Goal: Information Seeking & Learning: Learn about a topic

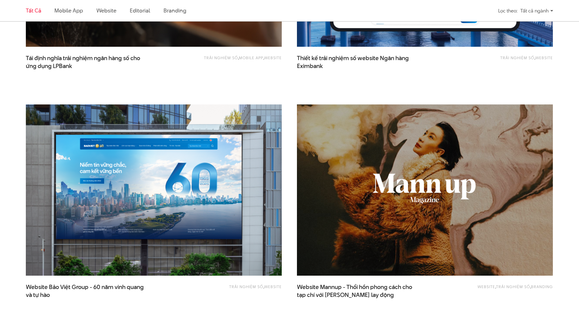
scroll to position [608, 0]
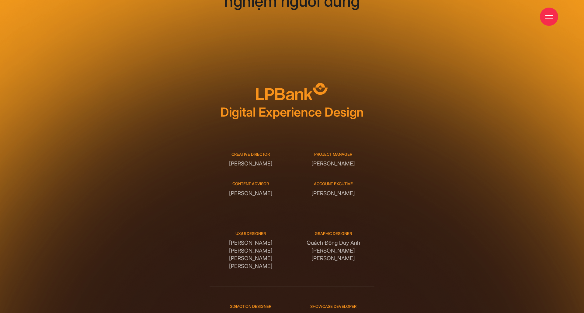
drag, startPoint x: 304, startPoint y: 219, endPoint x: 370, endPoint y: 233, distance: 67.3
click at [370, 233] on div "Graphic designer Quách Đông Duy Anh Đỗ Hương Giang Hoàng Lê Phan" at bounding box center [333, 250] width 82 height 39
drag, startPoint x: 229, startPoint y: 214, endPoint x: 270, endPoint y: 242, distance: 50.1
click at [270, 242] on div "UX/UI DESIGNER Đỗ Tuấn Minh Tô Quang Huy Ngô Tiên Tiến Phạm Hải Linh" at bounding box center [250, 250] width 82 height 39
click at [277, 233] on div "UX/UI DESIGNER Đỗ Tuấn Minh Tô Quang Huy Ngô Tiên Tiến Phạm Hải Linh" at bounding box center [250, 250] width 82 height 39
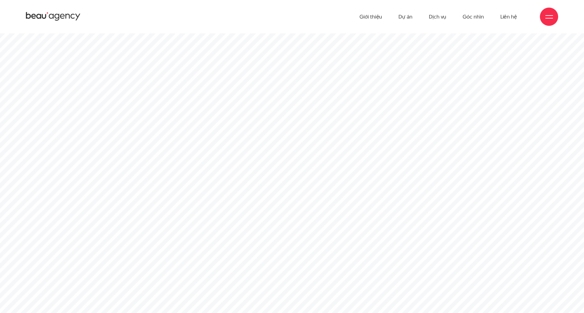
drag, startPoint x: 582, startPoint y: 310, endPoint x: 583, endPoint y: -20, distance: 329.8
drag, startPoint x: 582, startPoint y: 55, endPoint x: 582, endPoint y: -37, distance: 91.8
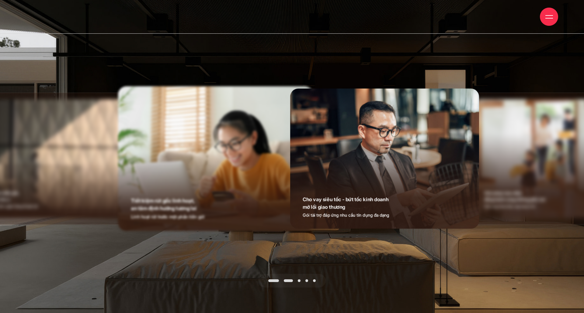
click at [286, 280] on span at bounding box center [288, 281] width 9 height 3
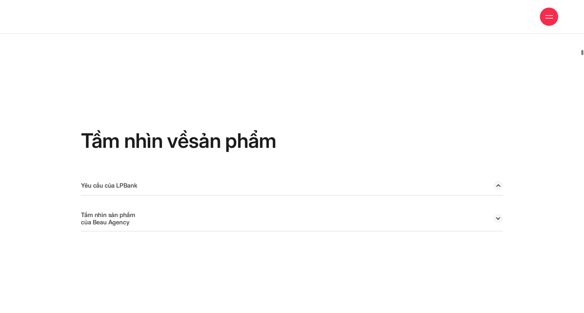
click at [498, 181] on circle at bounding box center [497, 185] width 9 height 9
click at [498, 214] on circle at bounding box center [497, 218] width 9 height 9
click at [217, 136] on div "Tầm nhìn về sản phẩm Yêu cầu của LPBank Tạo ra một ứng dụng đột phá để phù hợp …" at bounding box center [292, 180] width 422 height 101
click at [197, 176] on div "Yêu cầu của LPBank" at bounding box center [292, 186] width 422 height 20
click at [199, 206] on div "Tầm nhìn sản phẩm của Beau Agency" at bounding box center [292, 218] width 422 height 25
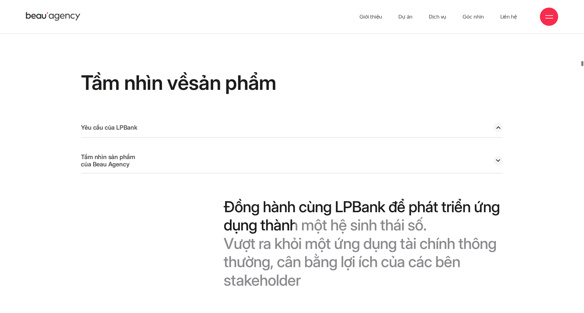
click at [335, 118] on div "Yêu cầu của LPBank" at bounding box center [292, 128] width 422 height 20
click at [347, 148] on div "Tầm nhìn sản phẩm của Beau Agency" at bounding box center [292, 160] width 422 height 25
click at [499, 156] on circle at bounding box center [497, 160] width 9 height 9
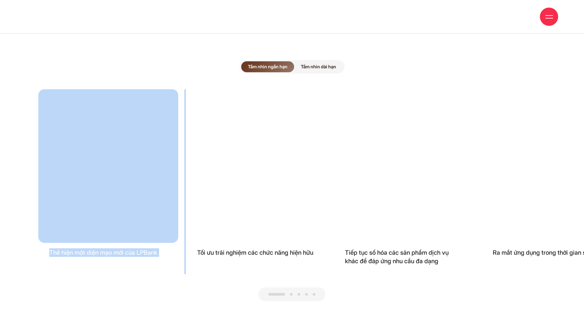
drag, startPoint x: 294, startPoint y: 146, endPoint x: 146, endPoint y: 150, distance: 147.5
click at [147, 150] on div "Thể hiện một diện mạo mới của LPBank Tối ưu trải nghiệm các chức năng hiện hữu …" at bounding box center [291, 181] width 507 height 185
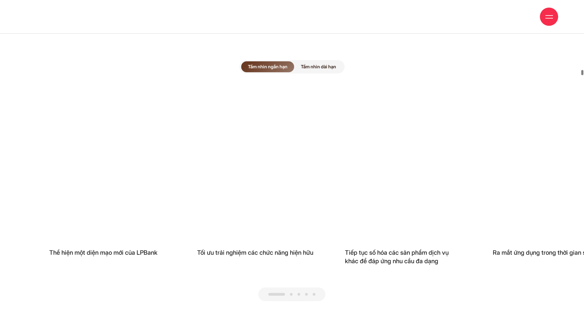
click at [377, 288] on div at bounding box center [291, 295] width 507 height 14
click at [283, 288] on div at bounding box center [291, 295] width 67 height 14
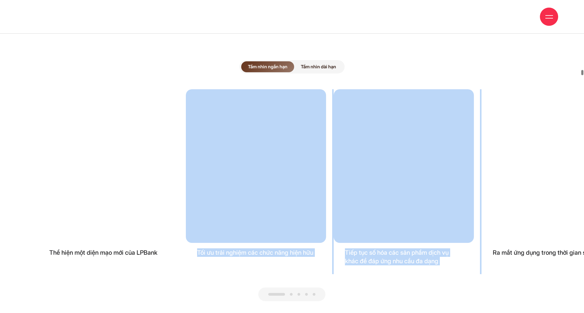
drag, startPoint x: 570, startPoint y: 123, endPoint x: 261, endPoint y: 147, distance: 309.8
click at [262, 157] on div "Thể hiện một diện mạo mới của LPBank Tối ưu trải nghiệm các chức năng hiện hữu …" at bounding box center [291, 181] width 507 height 185
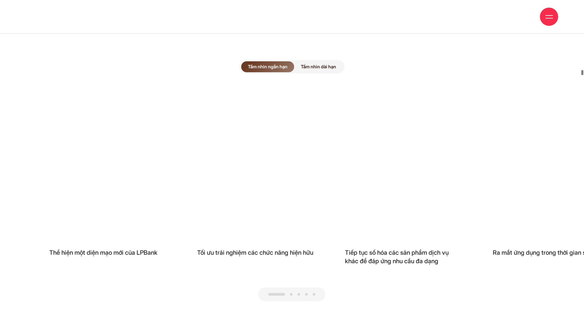
click at [325, 61] on span "Tầm nhìn dài hạn" at bounding box center [318, 66] width 49 height 11
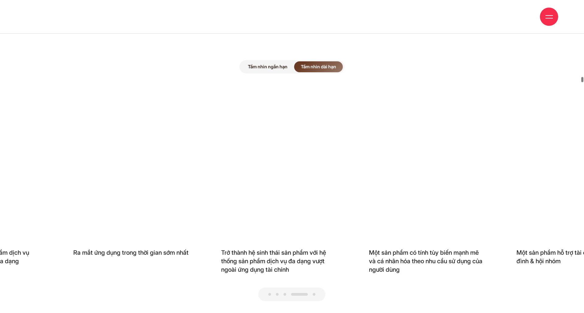
click at [277, 61] on span "Tầm nhìn ngắn hạn" at bounding box center [267, 66] width 53 height 11
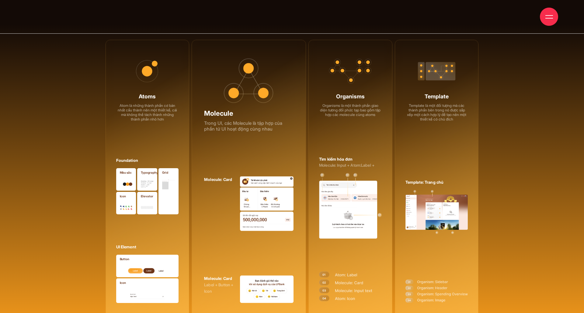
click at [439, 193] on img at bounding box center [436, 212] width 63 height 44
click at [332, 199] on img at bounding box center [350, 205] width 63 height 65
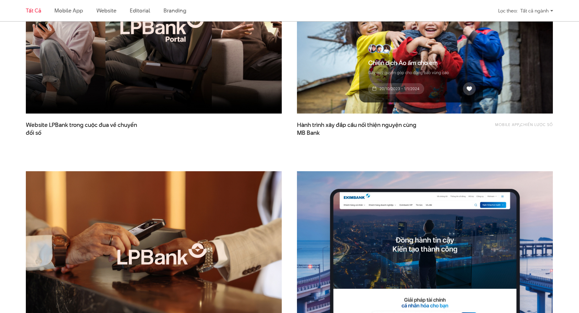
scroll to position [243, 0]
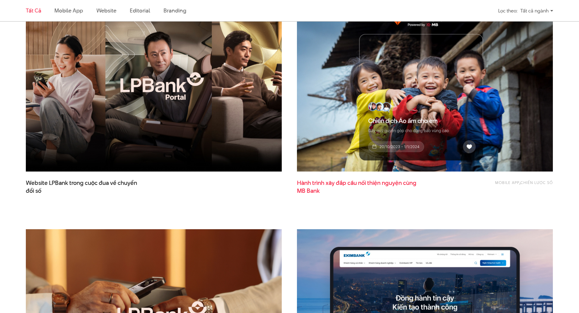
click at [309, 181] on span "Hành trình xây đắp cầu nối thiện nguyện cùng MB Bank" at bounding box center [358, 186] width 122 height 15
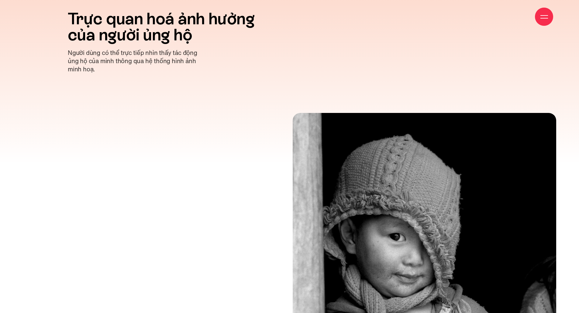
scroll to position [3070, 0]
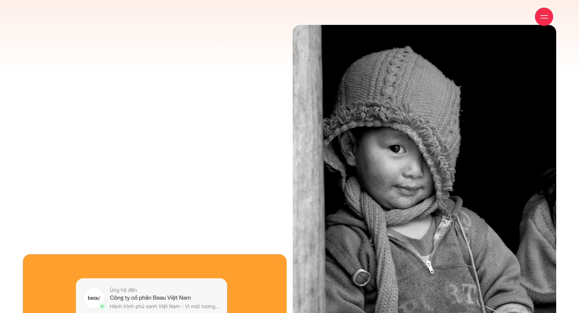
drag, startPoint x: 285, startPoint y: 241, endPoint x: 340, endPoint y: 263, distance: 59.9
click at [340, 263] on img at bounding box center [425, 202] width 264 height 355
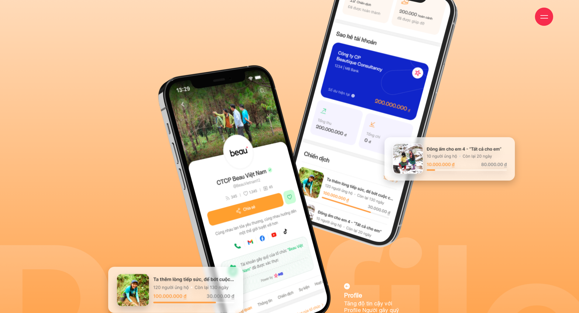
scroll to position [4195, 0]
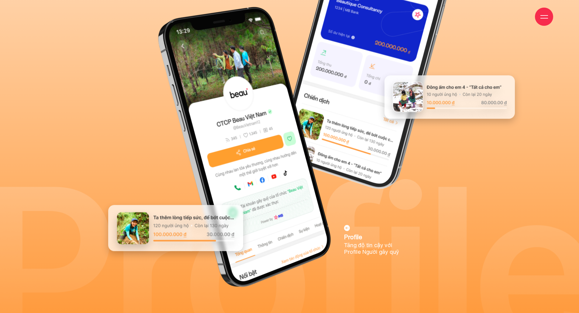
drag, startPoint x: 348, startPoint y: 228, endPoint x: 360, endPoint y: 228, distance: 11.6
click at [360, 228] on div "Profile Tăng độ tin cậy với Profile Người gây quỹ" at bounding box center [371, 240] width 55 height 30
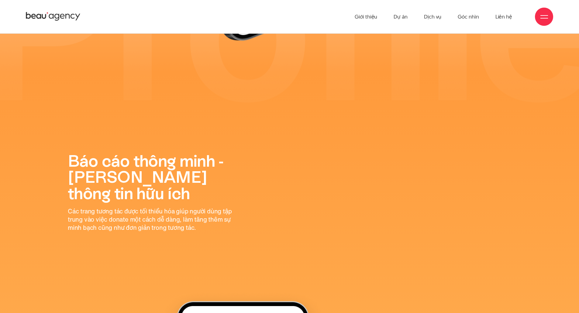
scroll to position [4438, 0]
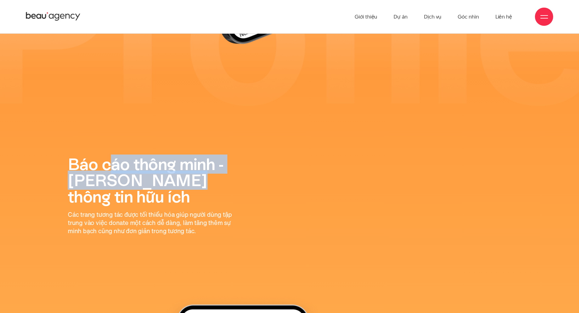
drag, startPoint x: 111, startPoint y: 163, endPoint x: 177, endPoint y: 176, distance: 67.5
click at [175, 176] on h2 "Báo cáo thông minh - [PERSON_NAME] thông tin hữu ích" at bounding box center [155, 180] width 174 height 49
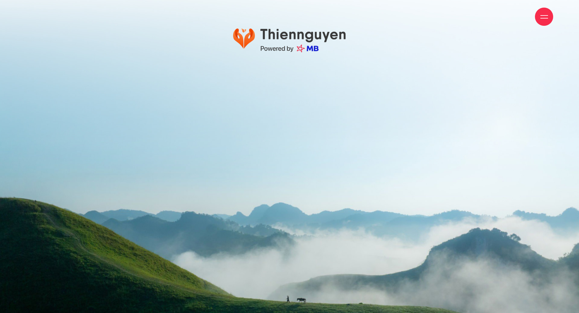
scroll to position [12350, 0]
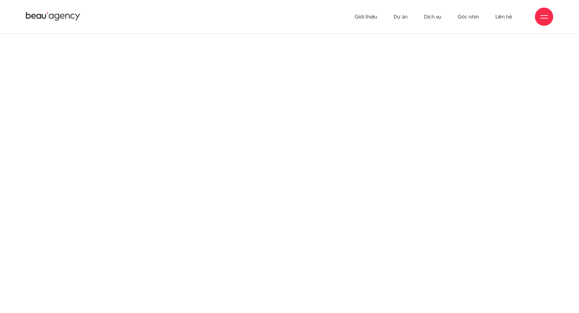
scroll to position [12279, 0]
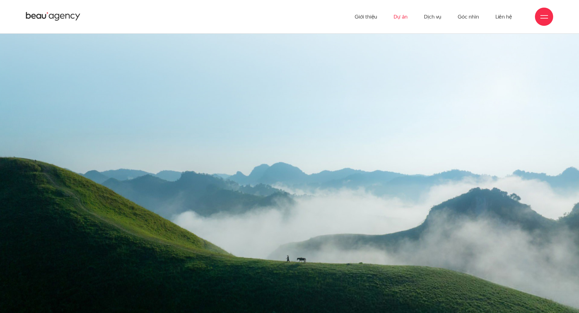
click at [396, 16] on link "Dự án" at bounding box center [401, 16] width 14 height 33
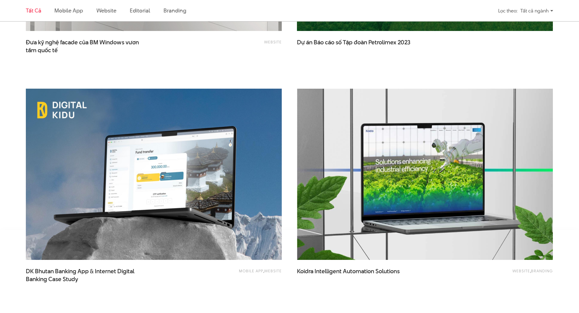
scroll to position [1307, 0]
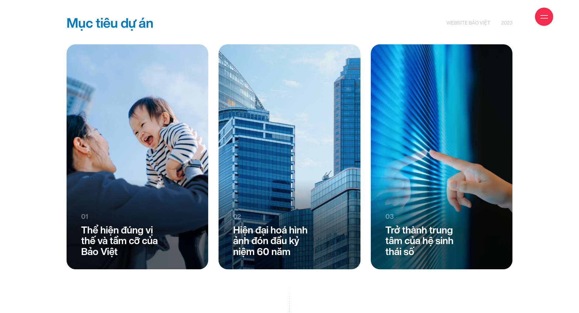
scroll to position [1338, 0]
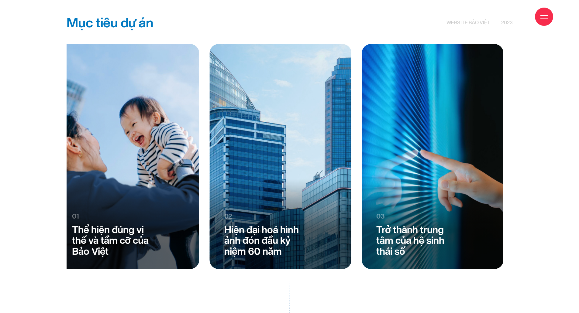
drag, startPoint x: 301, startPoint y: 200, endPoint x: 256, endPoint y: 196, distance: 45.5
click at [256, 196] on div at bounding box center [281, 156] width 142 height 225
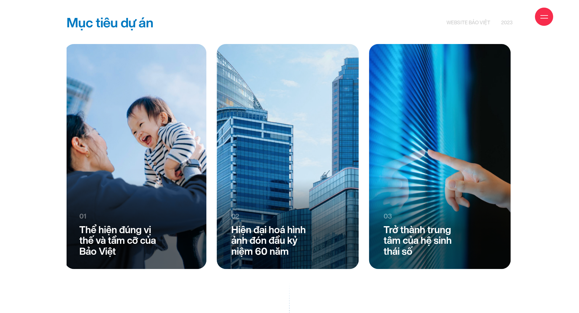
drag, startPoint x: 314, startPoint y: 192, endPoint x: 498, endPoint y: 220, distance: 185.7
click at [498, 220] on div "01 Thể hiện đúng vị thế và tầm cỡ của Bảo Việt 02 Hiện đại hoá hình ảnh đón đầu…" at bounding box center [293, 156] width 457 height 225
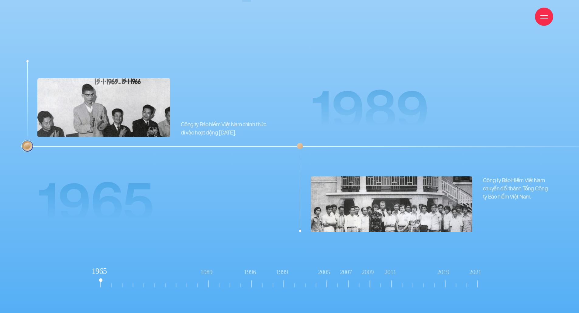
scroll to position [6117, 0]
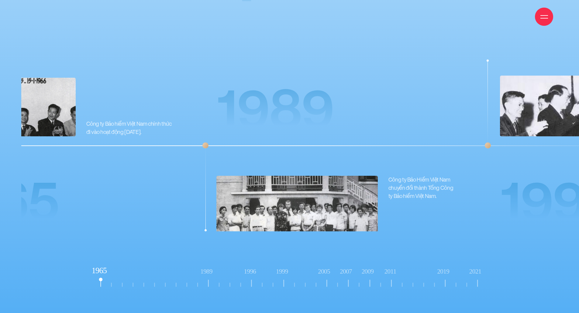
click at [238, 176] on img "2 / 19" at bounding box center [296, 206] width 161 height 60
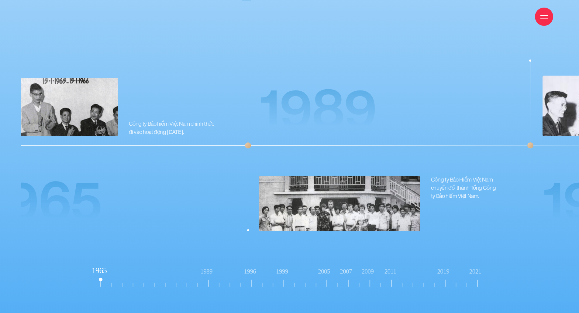
click at [321, 198] on img "2 / 19" at bounding box center [339, 206] width 161 height 60
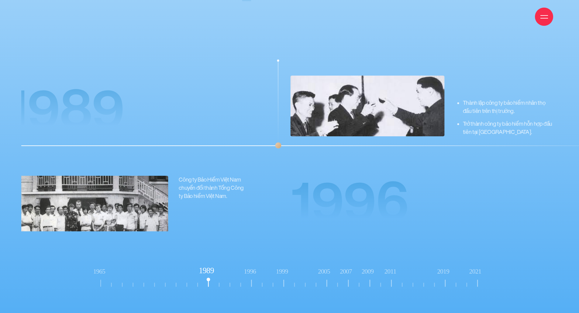
click at [295, 200] on span "1996" at bounding box center [350, 203] width 118 height 64
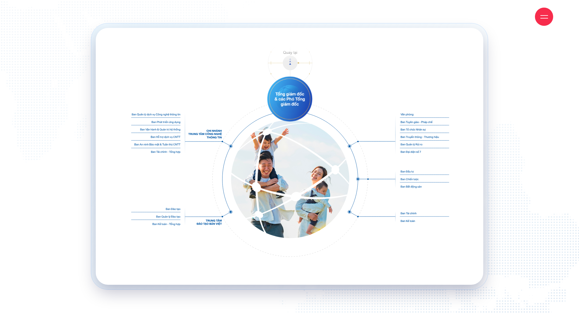
scroll to position [6968, 0]
click at [290, 52] on image at bounding box center [290, 33] width 56 height 56
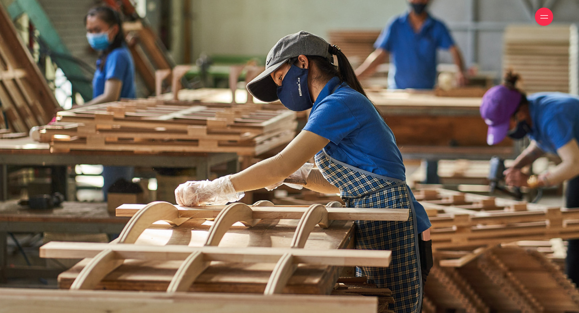
scroll to position [8455, 0]
